Goal: Task Accomplishment & Management: Use online tool/utility

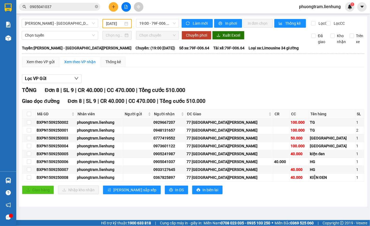
click at [118, 24] on input "[DATE]" at bounding box center [114, 24] width 17 height 6
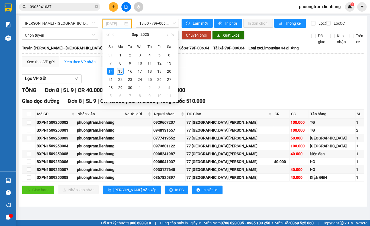
click at [118, 72] on div "15" at bounding box center [120, 71] width 7 height 7
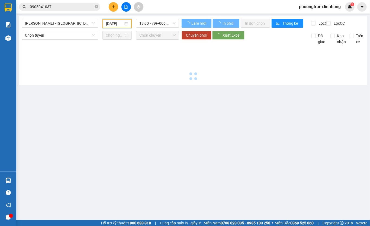
type input "[DATE]"
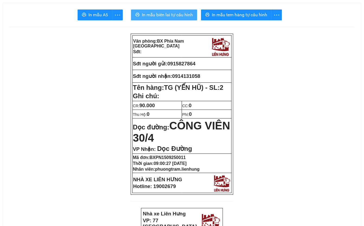
click at [154, 18] on span "In mẫu biên lai tự cấu hình" at bounding box center [167, 14] width 51 height 7
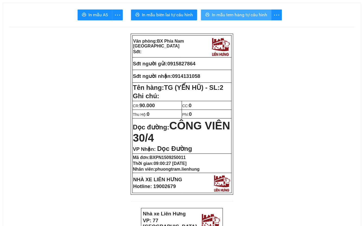
click at [238, 17] on span "In mẫu tem hàng tự cấu hình" at bounding box center [239, 14] width 55 height 7
click at [255, 12] on span "In mẫu tem hàng tự cấu hình" at bounding box center [239, 14] width 55 height 7
